Goal: Information Seeking & Learning: Find specific fact

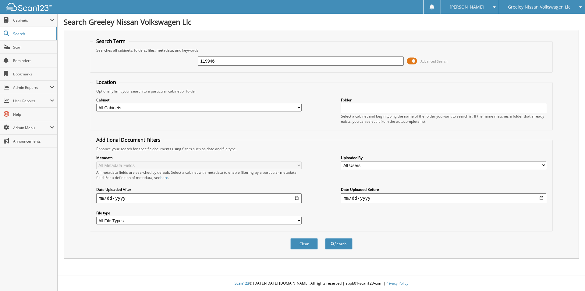
type input "119946"
click at [325, 238] on button "Search" at bounding box center [338, 243] width 27 height 11
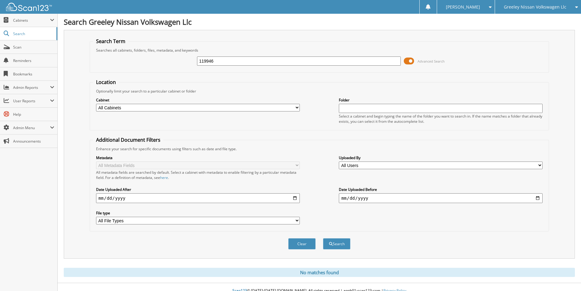
click at [192, 108] on select "All Cabinets 8300 ACCOUNTS PAYABLE ACCOUNTS RECEIVABLE BANK RECONCILIATIONS CAR…" at bounding box center [198, 108] width 204 height 8
click at [331, 243] on span "submit" at bounding box center [331, 244] width 4 height 4
click at [37, 19] on span "Cabinets" at bounding box center [31, 20] width 37 height 5
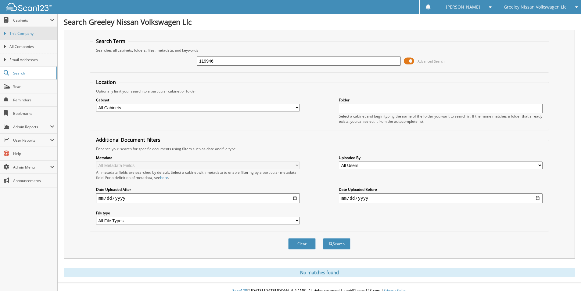
click at [41, 34] on span "This Company" at bounding box center [31, 33] width 45 height 5
